Goal: Book appointment/travel/reservation

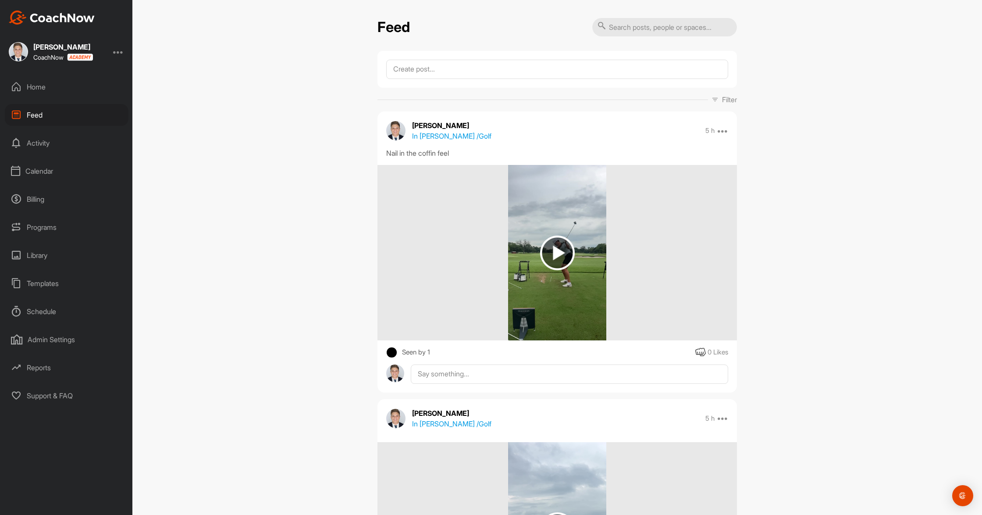
click at [55, 170] on div "Calendar" at bounding box center [67, 171] width 124 height 22
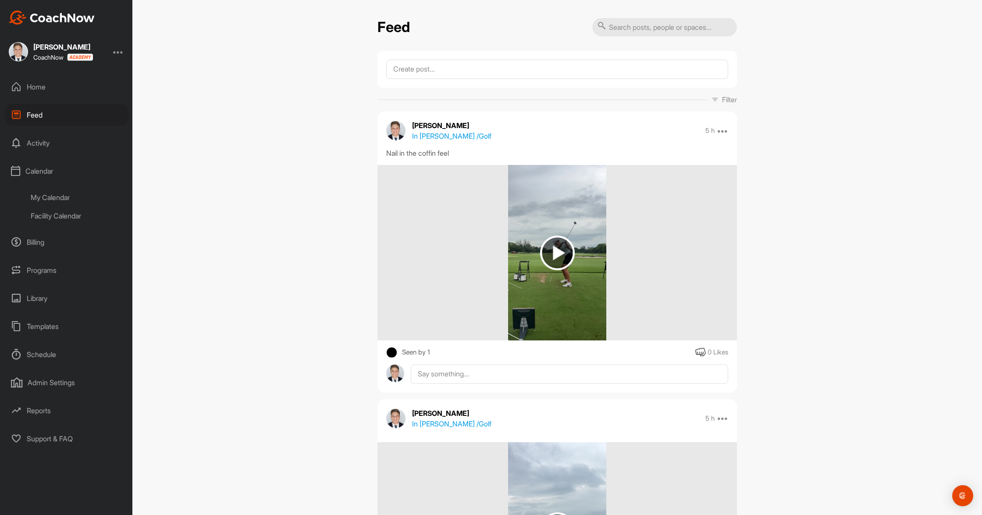
click at [50, 196] on div "My Calendar" at bounding box center [77, 197] width 104 height 18
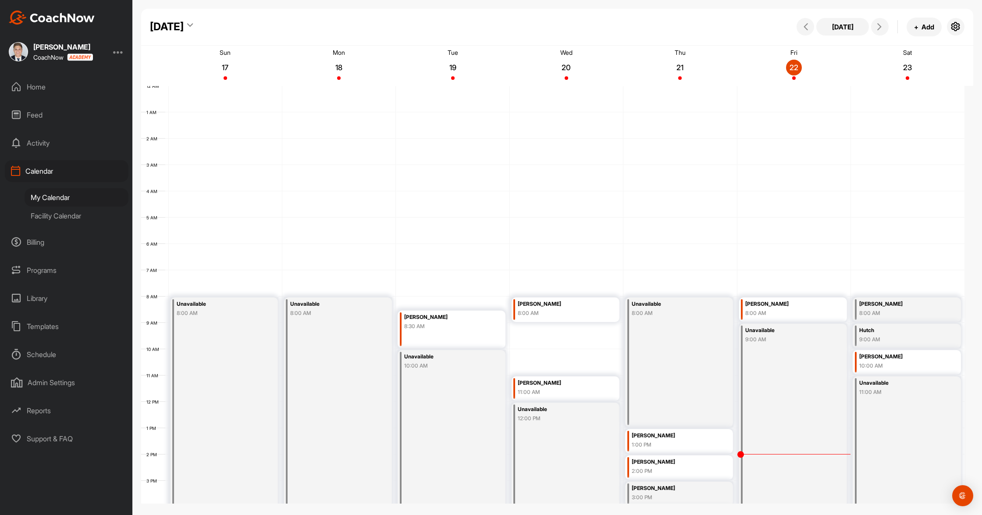
scroll to position [152, 0]
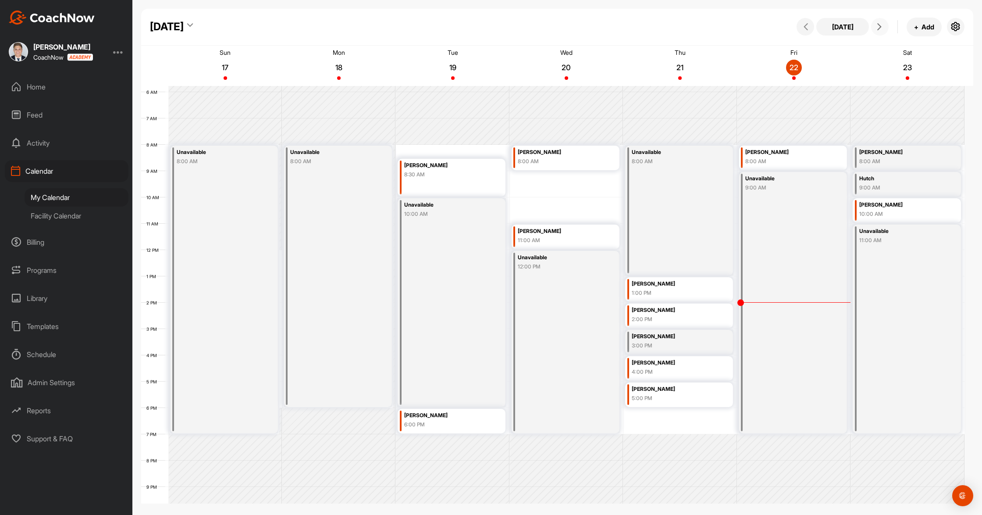
click at [876, 24] on icon at bounding box center [879, 26] width 7 height 7
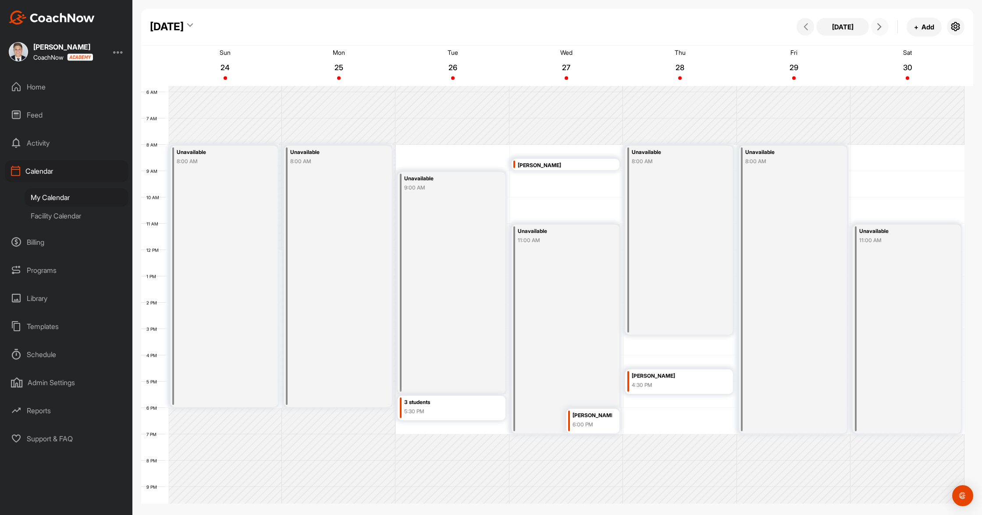
click at [452, 189] on div "9:00 AM" at bounding box center [445, 188] width 83 height 8
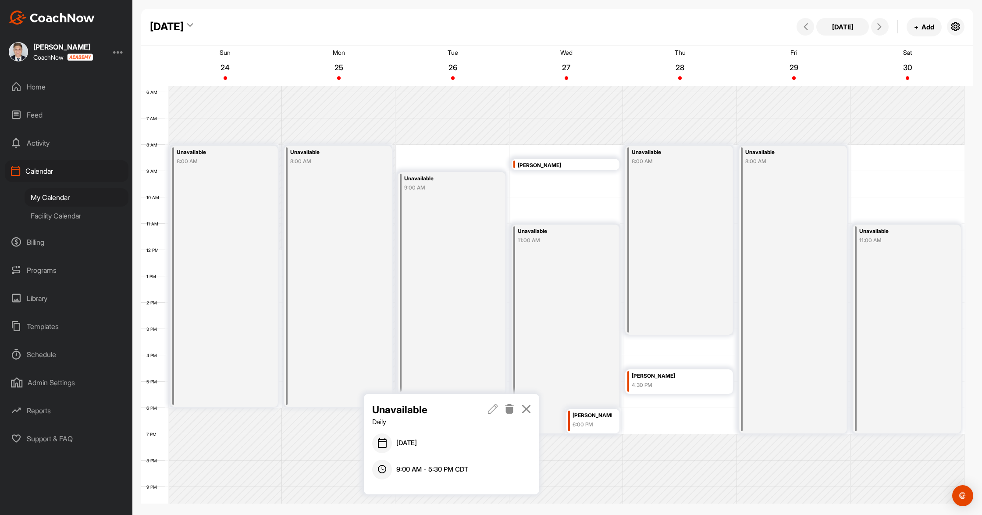
click at [491, 404] on icon at bounding box center [493, 409] width 10 height 10
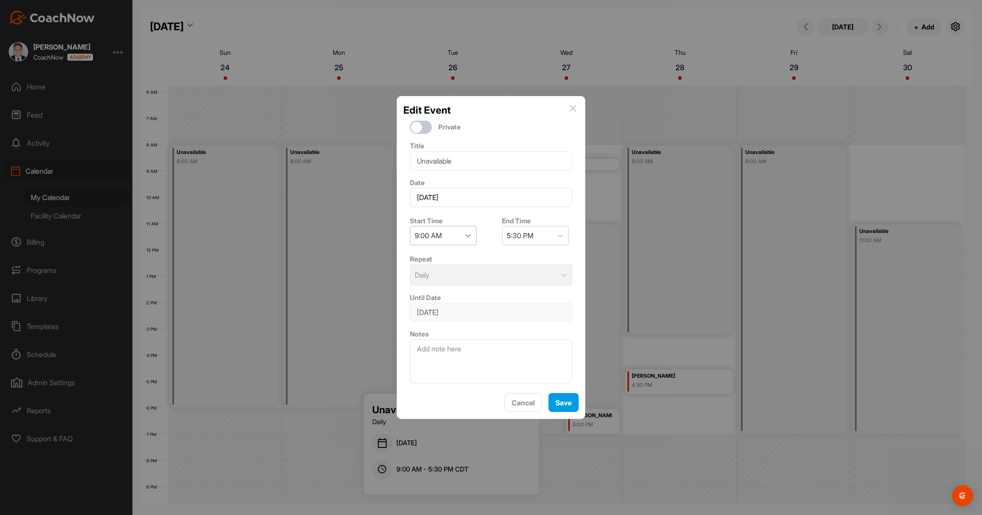
click at [469, 231] on icon at bounding box center [468, 235] width 9 height 9
click at [442, 289] on div "8:00 AM" at bounding box center [443, 292] width 67 height 18
click at [554, 400] on button "Save" at bounding box center [564, 402] width 30 height 19
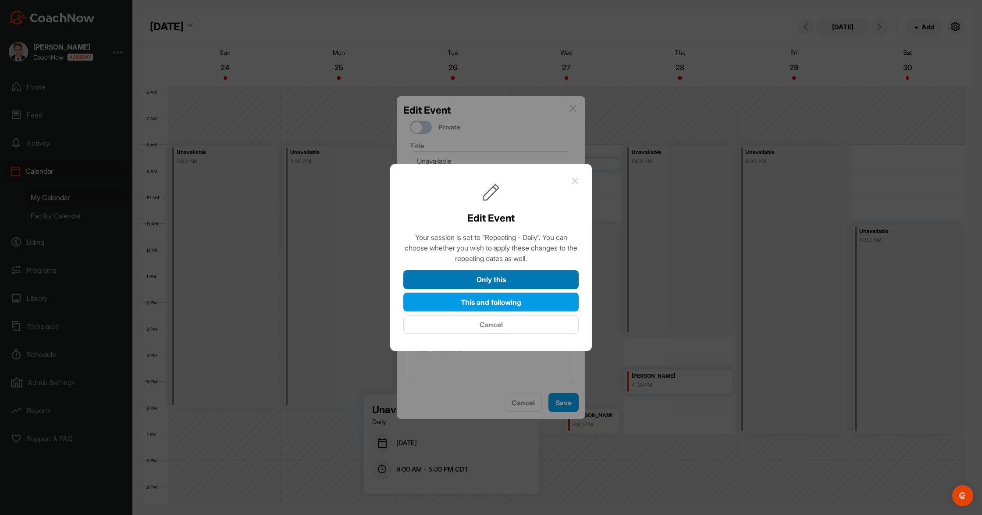
click at [496, 283] on button "Only this" at bounding box center [490, 279] width 175 height 19
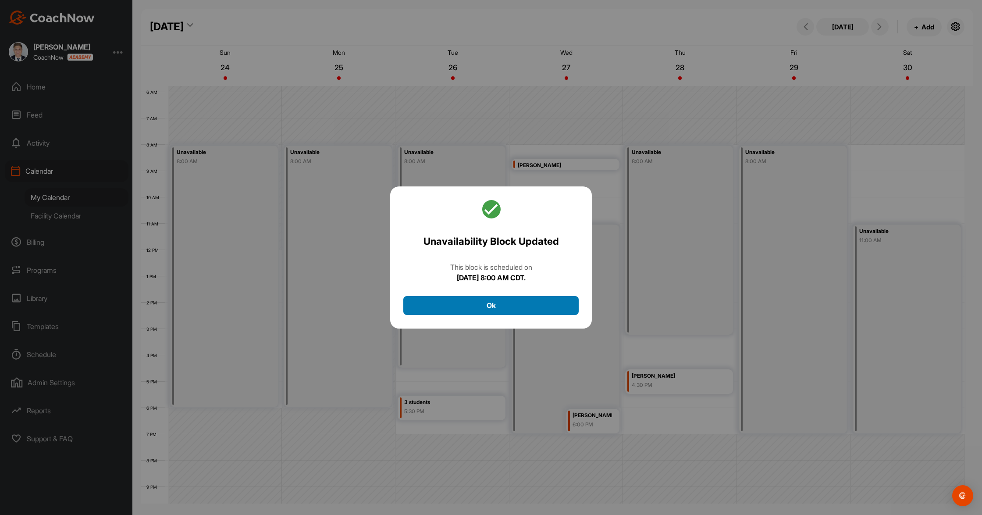
click at [500, 302] on button "Ok" at bounding box center [490, 305] width 175 height 19
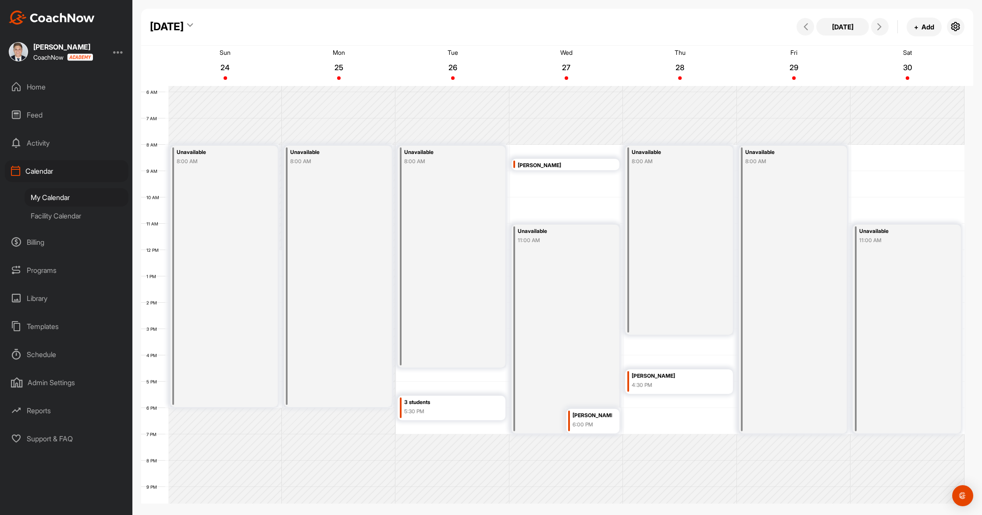
click at [489, 304] on div "Unavailable 8:00 AM" at bounding box center [452, 257] width 108 height 222
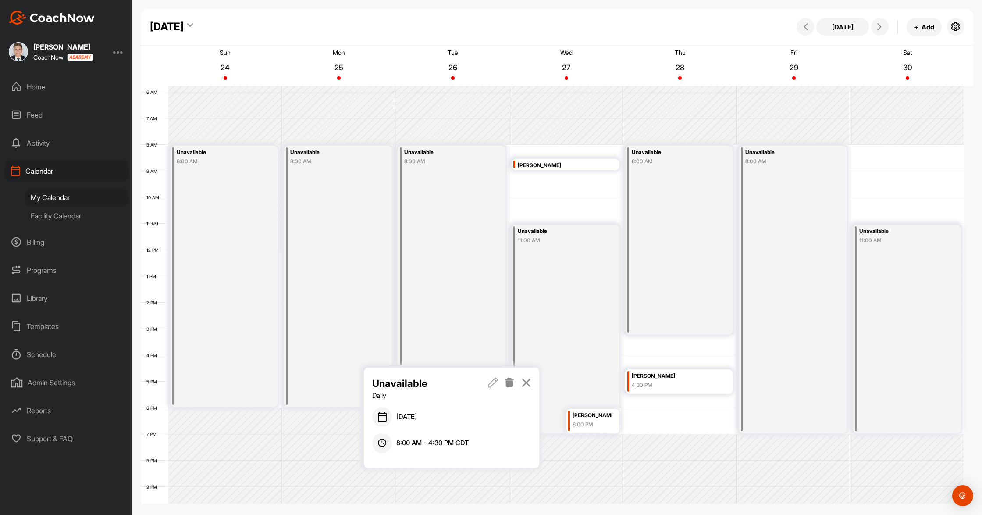
click at [490, 382] on icon at bounding box center [493, 383] width 10 height 10
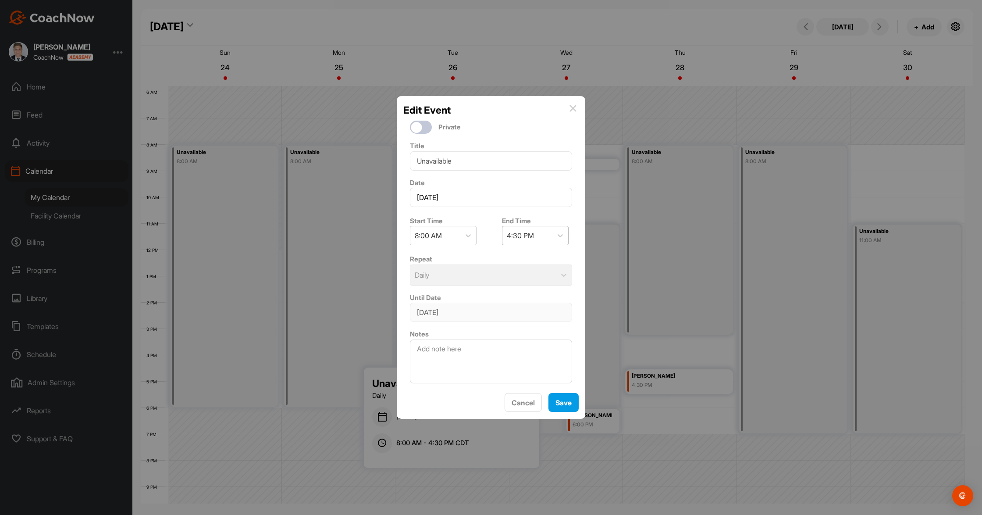
click at [520, 230] on div "4:30 PM" at bounding box center [520, 235] width 27 height 11
click at [523, 369] on div "8:00 PM" at bounding box center [532, 374] width 67 height 18
click at [556, 403] on button "Save" at bounding box center [564, 402] width 30 height 19
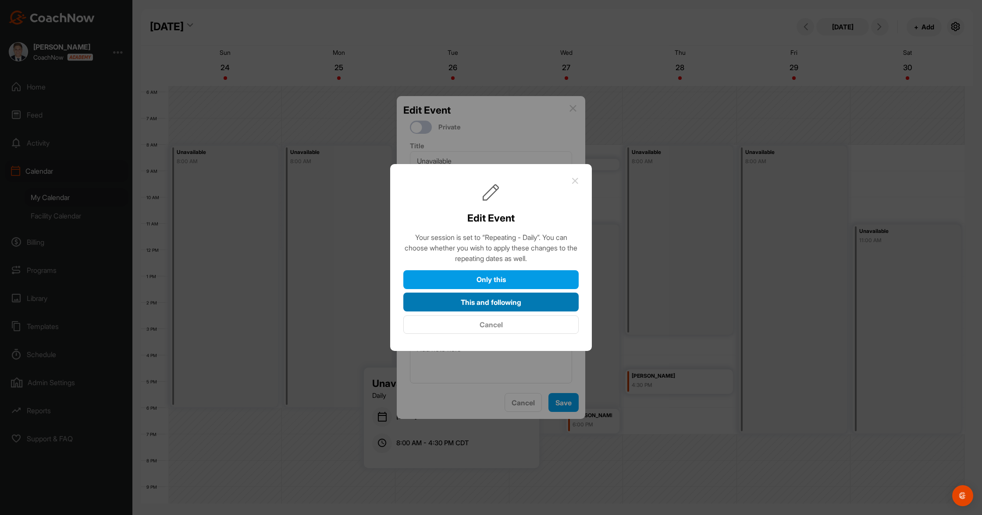
click at [490, 300] on button "This and following" at bounding box center [490, 301] width 175 height 19
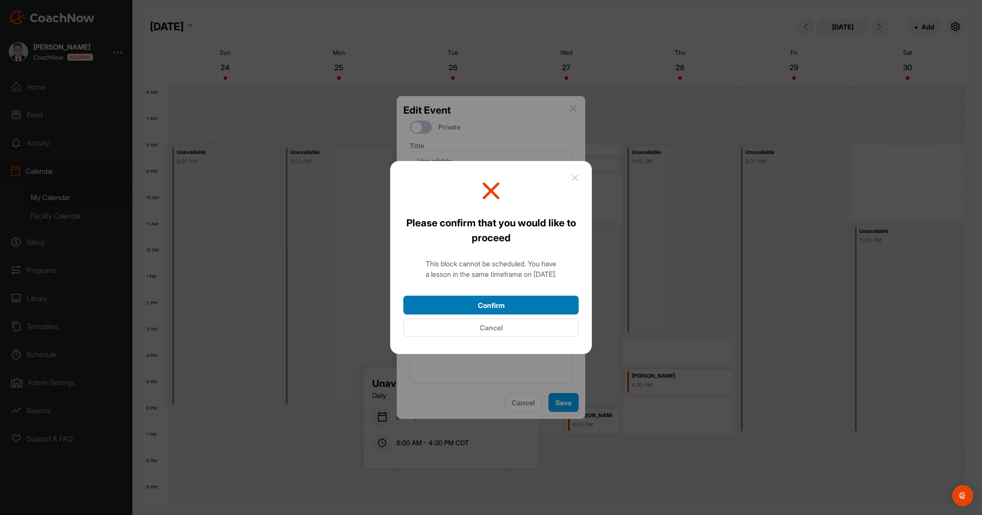
click at [499, 304] on button "Confirm" at bounding box center [490, 305] width 175 height 19
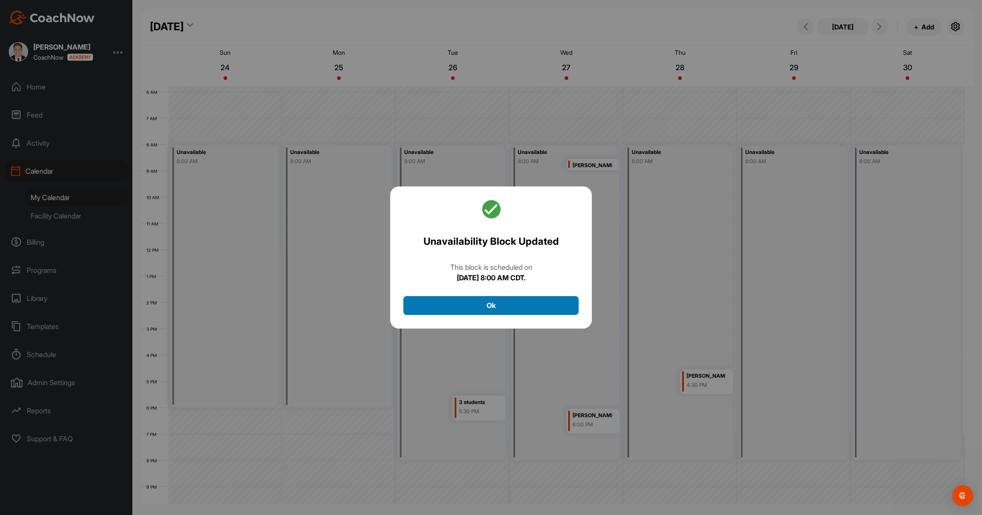
click at [504, 309] on button "Ok" at bounding box center [490, 305] width 175 height 19
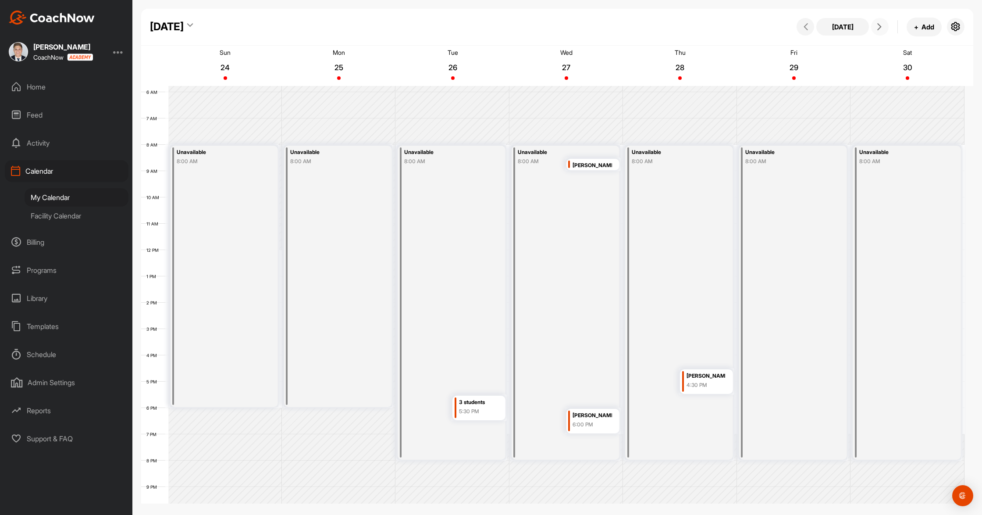
click at [877, 29] on icon at bounding box center [879, 26] width 7 height 7
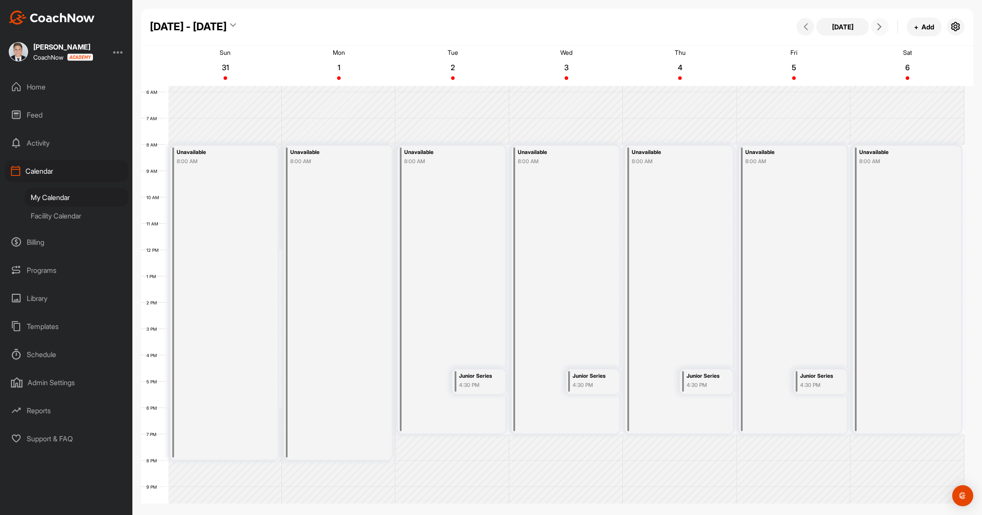
click at [877, 29] on icon at bounding box center [879, 26] width 7 height 7
